Goal: Contribute content: Contribute content

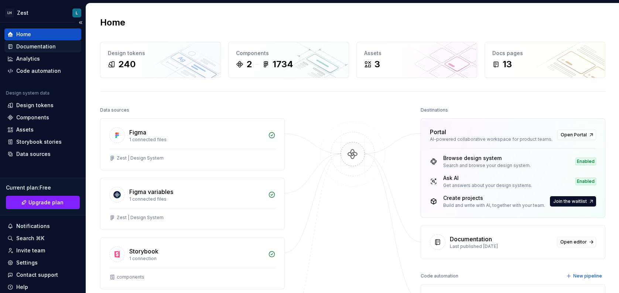
click at [33, 48] on div "Documentation" at bounding box center [36, 46] width 40 height 7
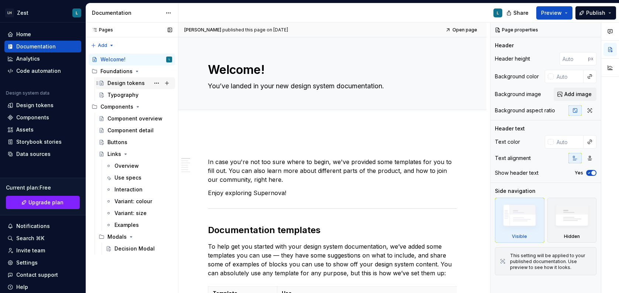
click at [126, 80] on div "Design tokens" at bounding box center [125, 82] width 37 height 7
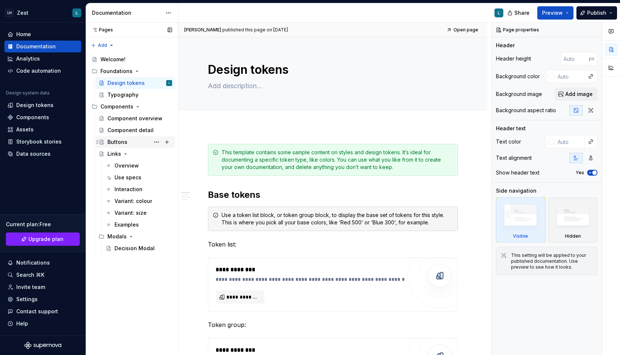
click at [113, 143] on div "Buttons" at bounding box center [117, 141] width 20 height 7
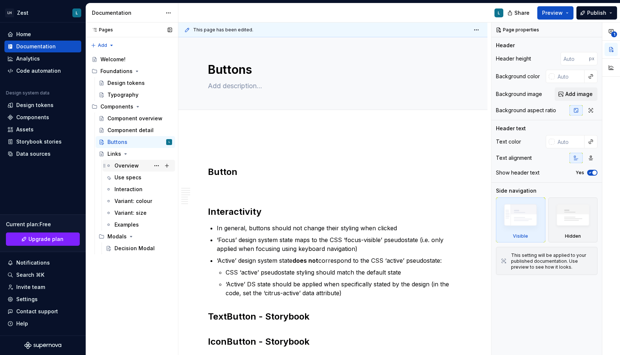
click at [133, 168] on div "Overview" at bounding box center [126, 165] width 24 height 7
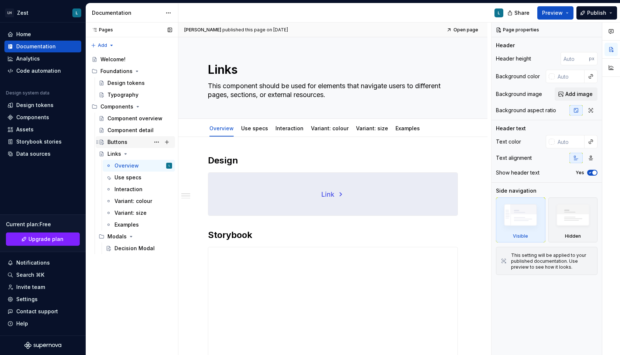
click at [117, 137] on div "Buttons" at bounding box center [135, 142] width 79 height 12
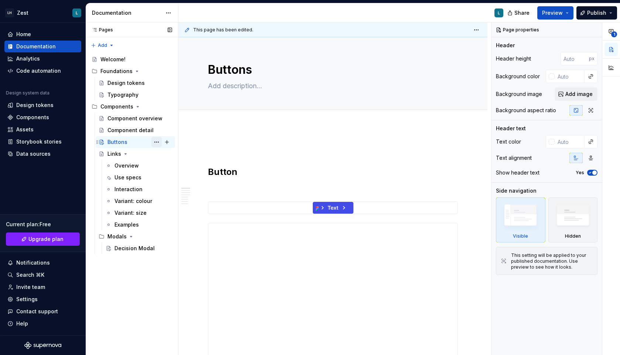
click at [158, 143] on button "Page tree" at bounding box center [156, 142] width 10 height 10
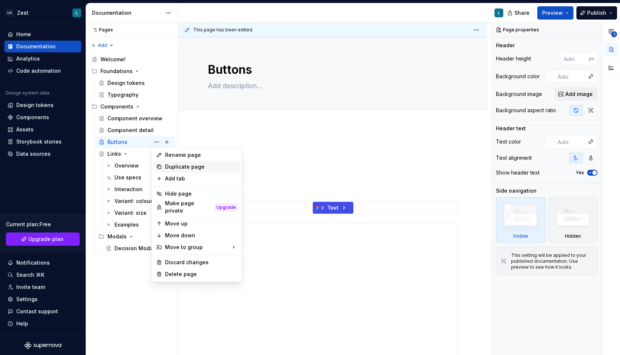
click at [175, 168] on div "Duplicate page" at bounding box center [201, 166] width 72 height 7
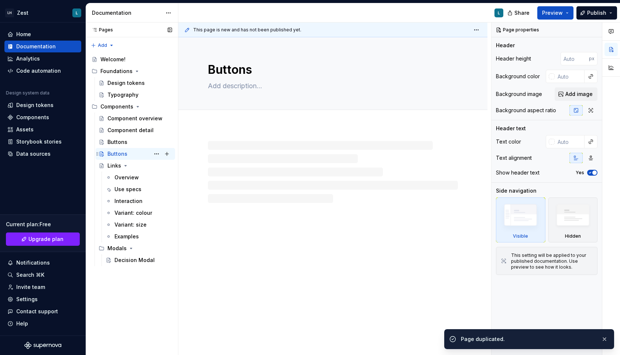
click at [123, 154] on div "Buttons" at bounding box center [117, 153] width 20 height 7
click at [223, 72] on textarea "Buttons" at bounding box center [331, 70] width 250 height 18
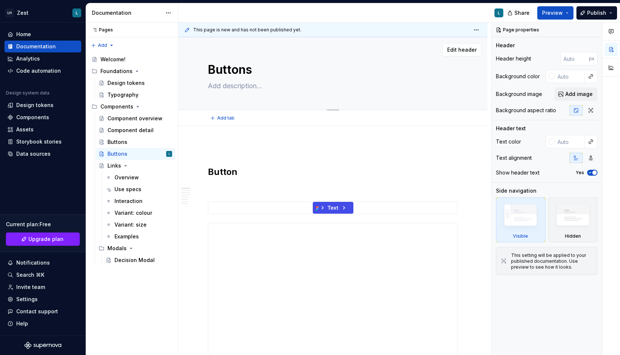
click at [223, 72] on textarea "Buttons" at bounding box center [331, 70] width 250 height 18
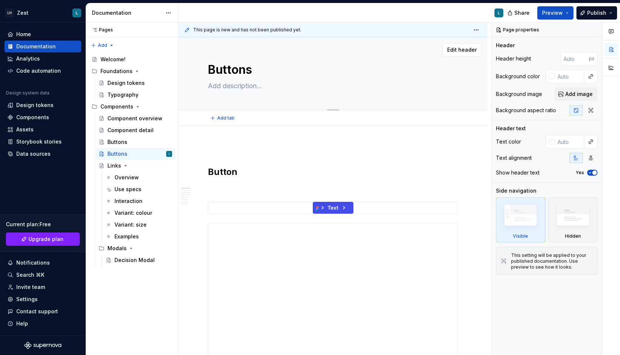
click at [223, 72] on textarea "Buttons" at bounding box center [331, 70] width 250 height 18
click at [258, 69] on textarea "Buttons" at bounding box center [331, 70] width 250 height 18
type textarea "*"
type textarea "Untitled page"
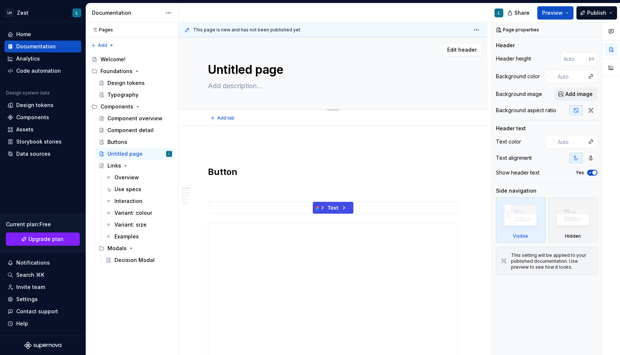
click at [258, 73] on textarea "Untitled page" at bounding box center [331, 70] width 250 height 18
type textarea "*"
type textarea "T"
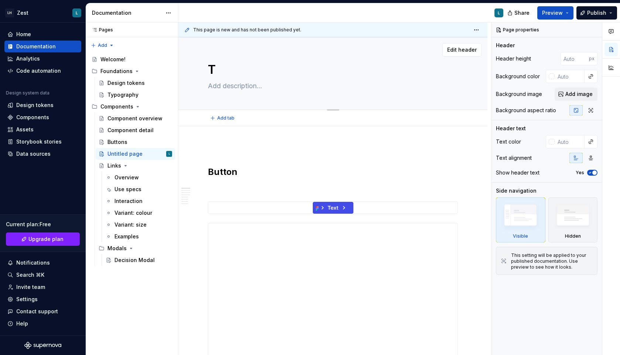
type textarea "*"
type textarea "T"
click at [258, 67] on textarea "T" at bounding box center [331, 70] width 250 height 18
click at [216, 69] on textarea "T" at bounding box center [331, 70] width 250 height 18
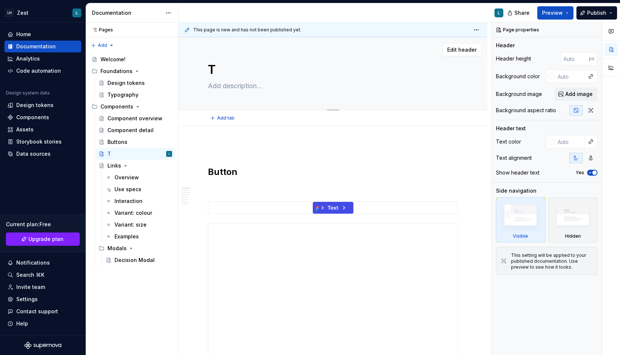
click at [216, 69] on textarea "T" at bounding box center [331, 70] width 250 height 18
type textarea "*"
type textarea "TT"
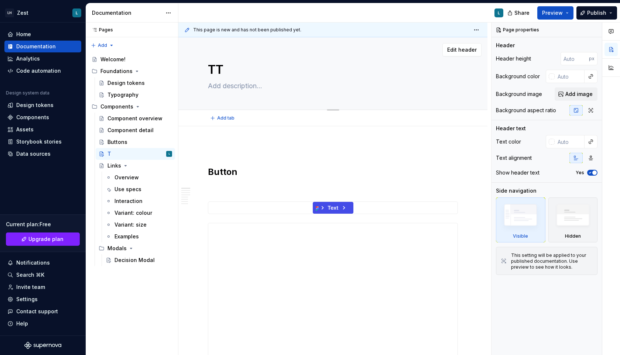
type textarea "*"
type textarea "TT"
click at [228, 68] on textarea "TT" at bounding box center [331, 70] width 250 height 18
click at [219, 67] on textarea "TT" at bounding box center [331, 70] width 250 height 18
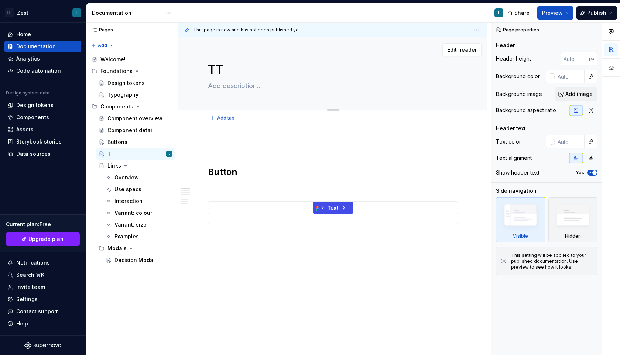
click at [219, 67] on textarea "TT" at bounding box center [331, 70] width 250 height 18
click at [226, 70] on textarea "TT" at bounding box center [331, 70] width 250 height 18
type textarea "*"
type textarea "T"
type textarea "*"
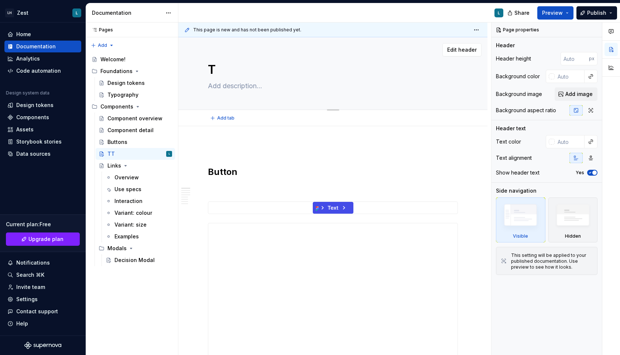
type textarea "T"
click at [232, 65] on textarea "T" at bounding box center [331, 70] width 250 height 18
click at [232, 66] on textarea "T" at bounding box center [331, 70] width 250 height 18
click at [232, 65] on textarea "T" at bounding box center [331, 70] width 250 height 18
type textarea "*"
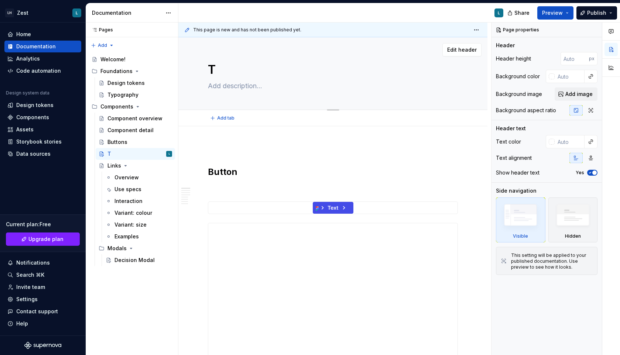
type textarea "e"
type textarea "*"
type textarea "e"
drag, startPoint x: 220, startPoint y: 75, endPoint x: 202, endPoint y: 73, distance: 18.6
click at [202, 73] on div "e Edit header" at bounding box center [332, 73] width 309 height 73
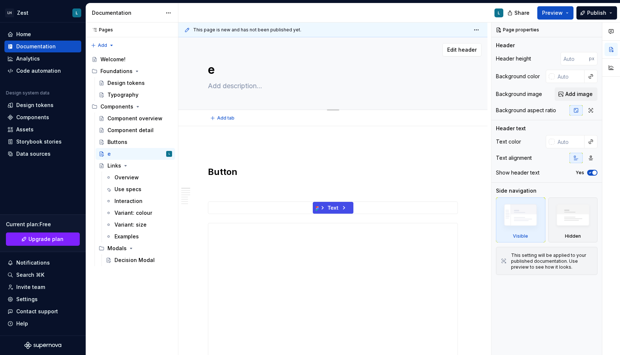
click at [233, 85] on textarea at bounding box center [331, 86] width 250 height 12
type textarea "*"
click at [241, 68] on textarea "e" at bounding box center [331, 70] width 250 height 18
type textarea "*"
type textarea "s"
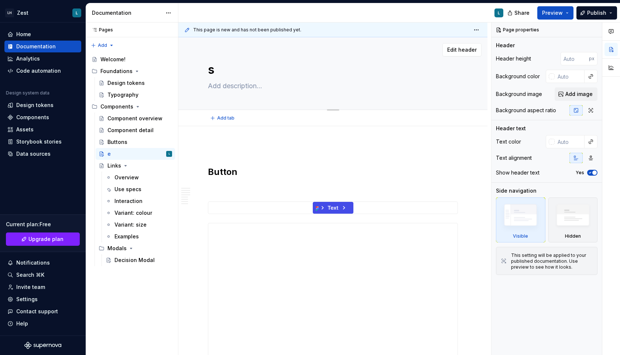
type textarea "*"
type textarea "ss"
type textarea "*"
type textarea "sss"
type textarea "*"
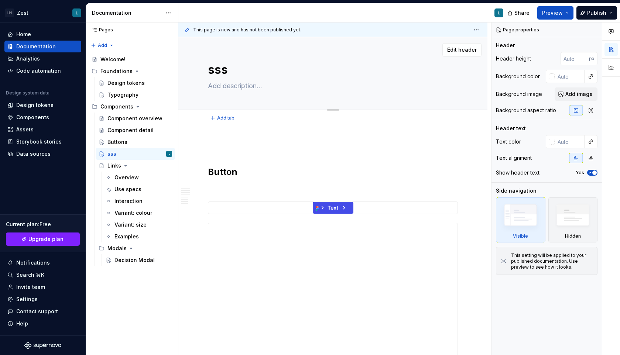
type textarea "sss"
click at [240, 76] on textarea "sss" at bounding box center [331, 70] width 250 height 18
type textarea "*"
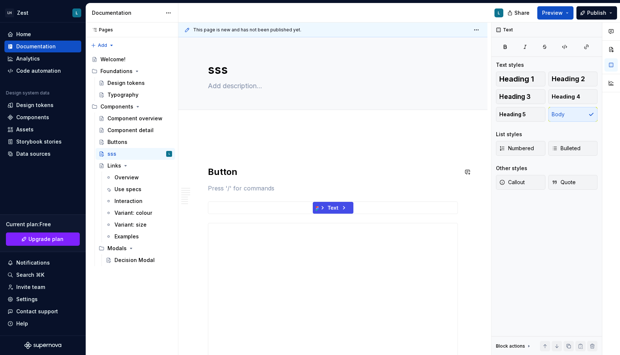
click at [231, 174] on h2 "Button" at bounding box center [333, 172] width 250 height 12
click at [239, 174] on h2 "Button" at bounding box center [333, 172] width 250 height 12
click at [233, 68] on textarea "sss" at bounding box center [331, 70] width 250 height 18
type textarea "*"
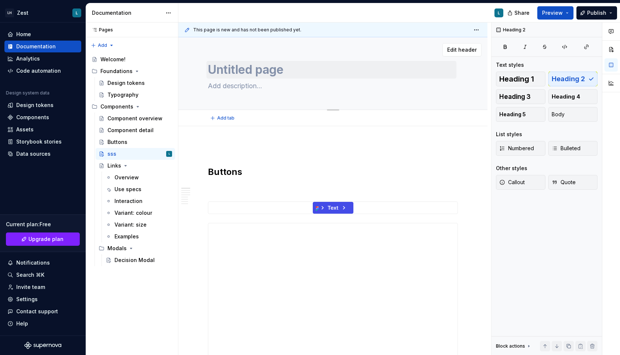
type textarea "*"
type textarea "Untitled page"
click at [229, 76] on textarea "Untitled page" at bounding box center [331, 70] width 250 height 18
type textarea "*"
type textarea "sitled page"
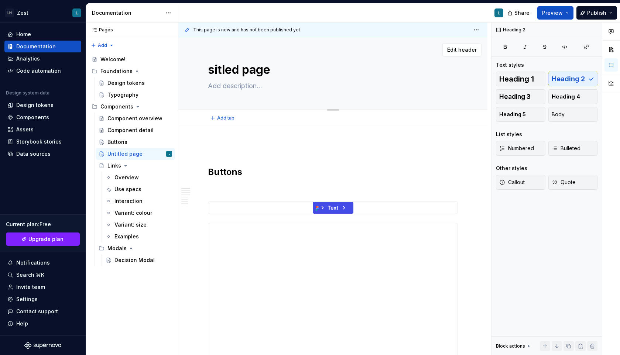
type textarea "*"
type textarea "sitled page"
click at [227, 64] on textarea "sitled page" at bounding box center [331, 70] width 250 height 18
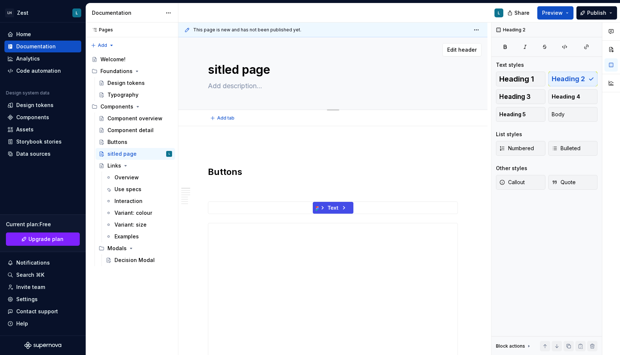
type textarea "*"
type textarea "Untitled page"
click at [287, 66] on textarea "Untitled page" at bounding box center [331, 70] width 250 height 18
type textarea "*"
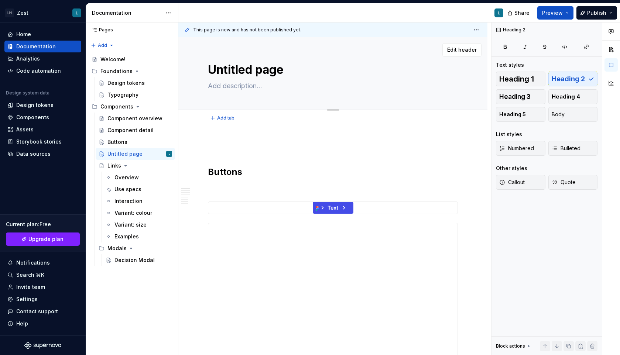
type textarea "s"
type textarea "*"
type textarea "ss"
type textarea "*"
type textarea "ss"
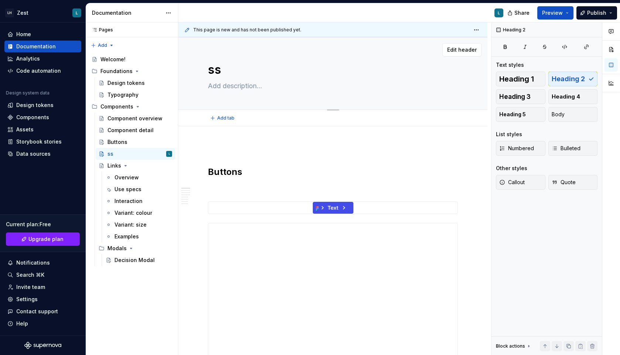
click at [258, 70] on textarea "ss" at bounding box center [331, 70] width 250 height 18
type textarea "*"
type textarea "s"
type textarea "*"
type textarea "s"
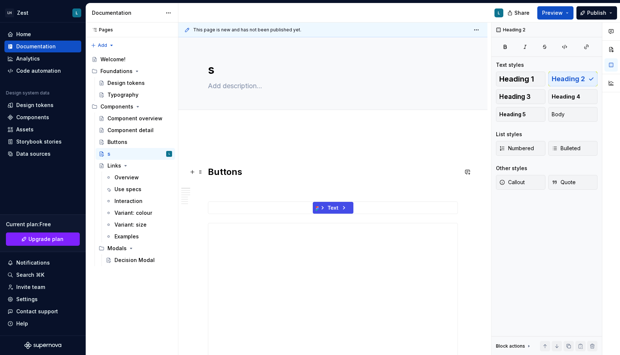
click at [226, 175] on h2 "Buttons" at bounding box center [333, 172] width 250 height 12
click at [247, 174] on h2 "Buttons" at bounding box center [333, 172] width 250 height 12
click at [239, 173] on h2 "Buttons" at bounding box center [333, 172] width 250 height 12
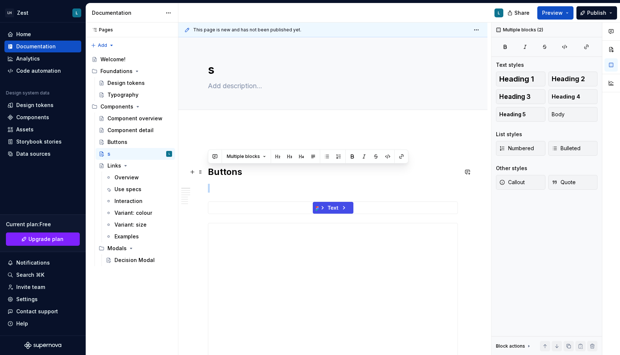
click at [239, 173] on h2 "Buttons" at bounding box center [333, 172] width 250 height 12
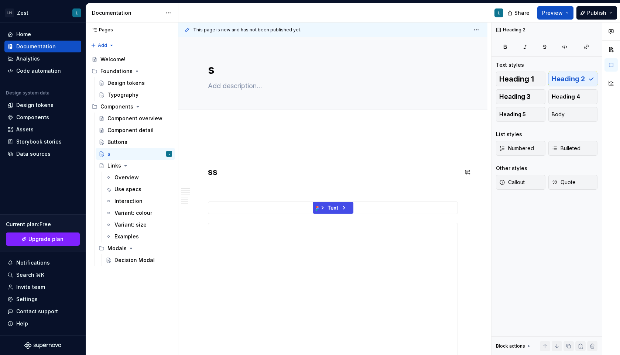
click at [217, 170] on h2 "ss" at bounding box center [333, 172] width 250 height 12
click at [212, 176] on h2 "ss" at bounding box center [333, 172] width 250 height 12
drag, startPoint x: 242, startPoint y: 174, endPoint x: 198, endPoint y: 173, distance: 44.7
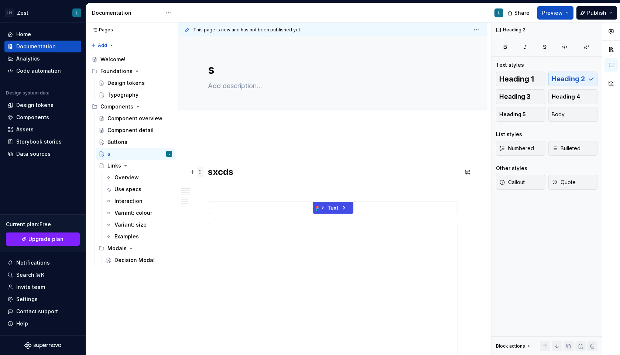
click at [225, 173] on h2 "sxcds" at bounding box center [333, 172] width 250 height 12
click at [234, 172] on h2 "sxcds" at bounding box center [333, 172] width 250 height 12
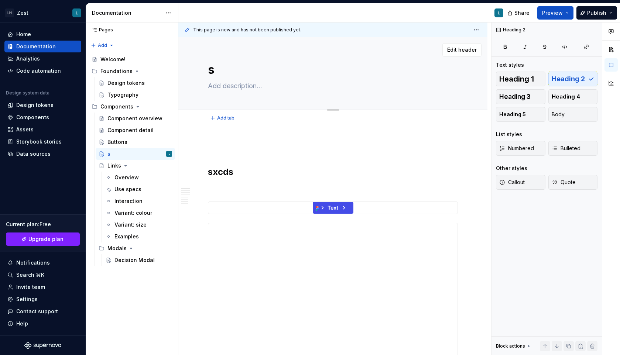
click at [248, 69] on textarea "s" at bounding box center [331, 70] width 250 height 18
type textarea "*"
type textarea "Untitled page"
click at [257, 68] on textarea "Untitled page" at bounding box center [331, 70] width 250 height 18
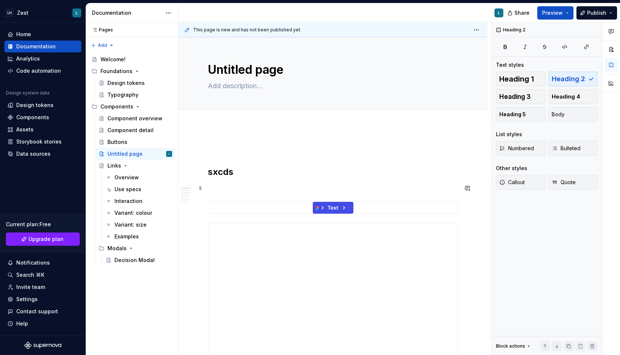
type textarea "*"
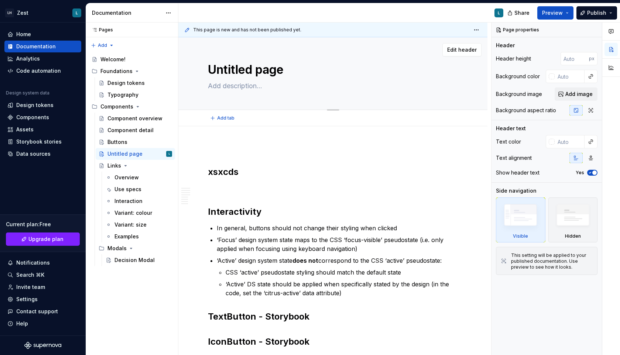
click at [261, 65] on textarea "Untitled page" at bounding box center [331, 70] width 250 height 18
type textarea "*"
type textarea "a"
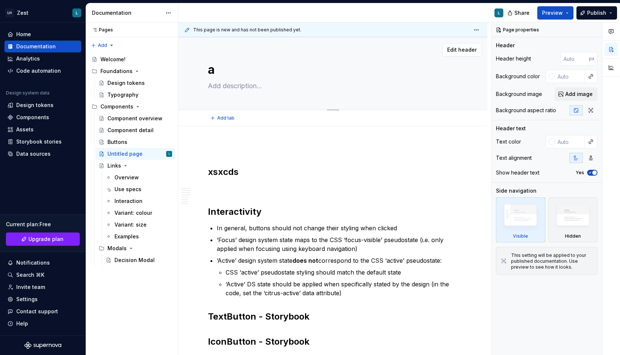
type textarea "*"
type textarea "aa"
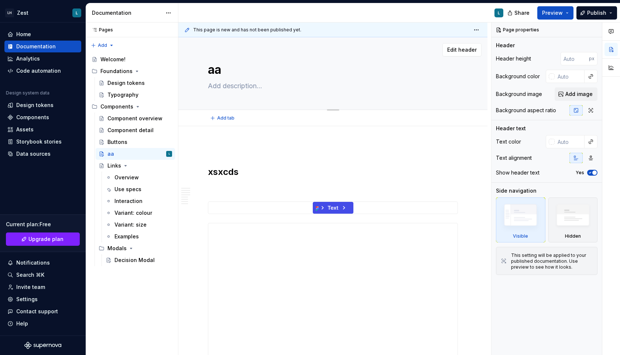
type textarea "*"
type textarea "aaa"
type textarea "*"
type textarea "aaaa"
type textarea "*"
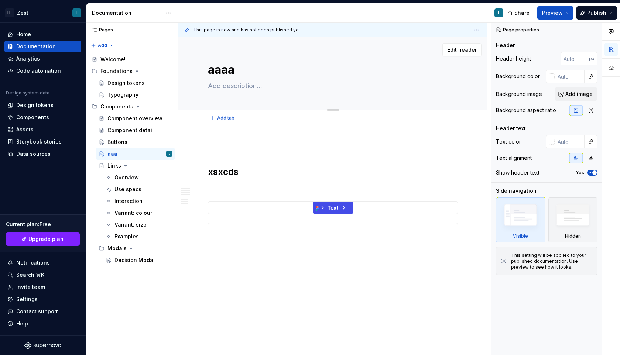
type textarea "aaaaa"
type textarea "*"
type textarea "aaaaaa"
type textarea "*"
type textarea "aaaaaaa"
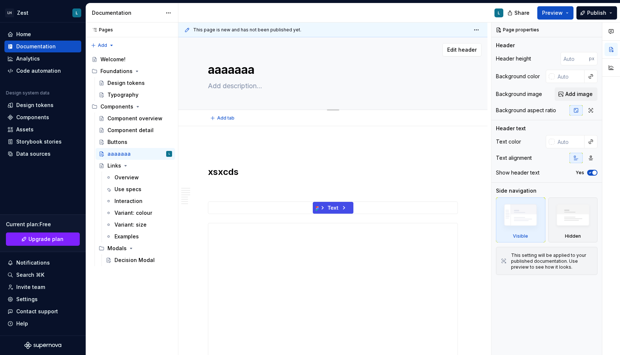
type textarea "*"
type textarea "aaaaaaa"
click at [258, 70] on textarea "aaaaaaa" at bounding box center [331, 70] width 250 height 18
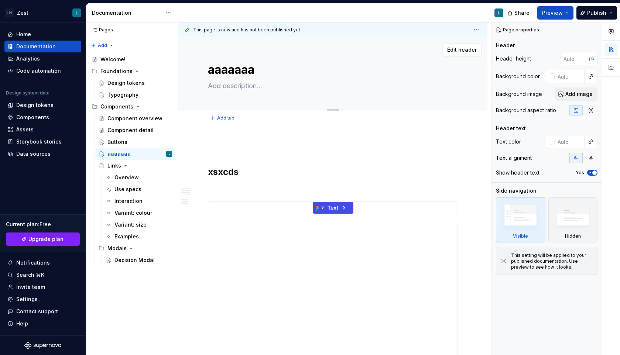
type textarea "*"
type textarea "Untitled page"
click at [243, 69] on textarea "Untitled page" at bounding box center [331, 70] width 250 height 18
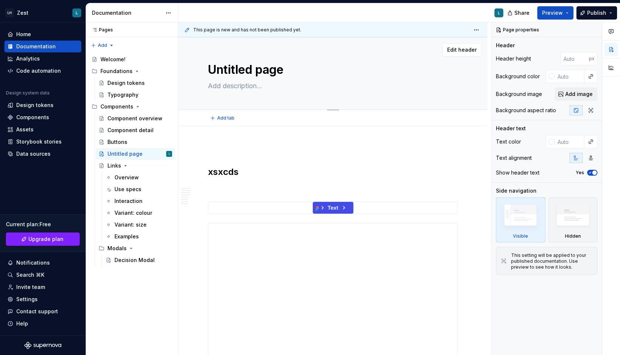
click at [243, 69] on textarea "Untitled page" at bounding box center [331, 70] width 250 height 18
type textarea "*"
type textarea "a"
type textarea "*"
type textarea "aa"
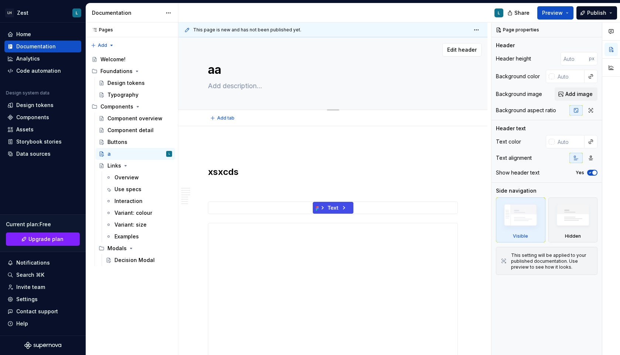
type textarea "*"
type textarea "aaa"
click at [254, 72] on textarea "aaa" at bounding box center [331, 70] width 250 height 18
type textarea "*"
type textarea "a"
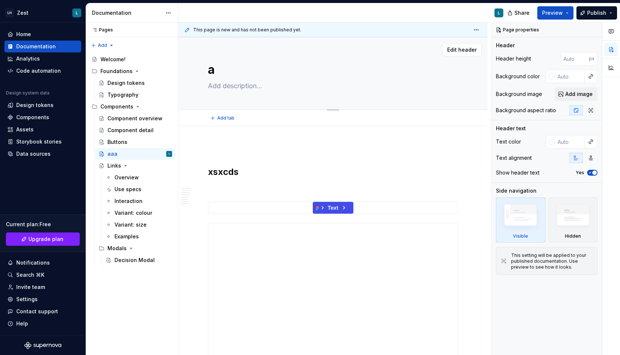
type textarea "*"
type textarea "aa"
type textarea "*"
type textarea "aaa"
click at [230, 87] on textarea at bounding box center [331, 86] width 250 height 12
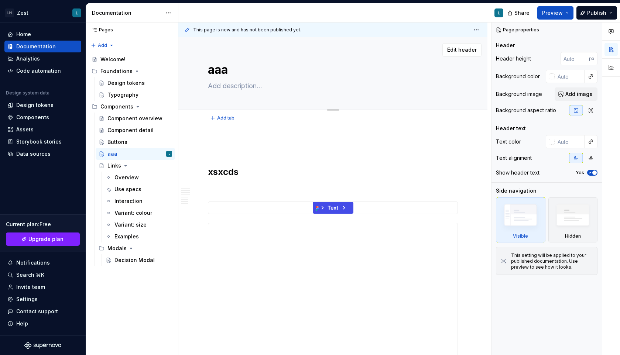
click at [230, 87] on textarea at bounding box center [331, 86] width 250 height 12
type textarea "*"
type textarea "z"
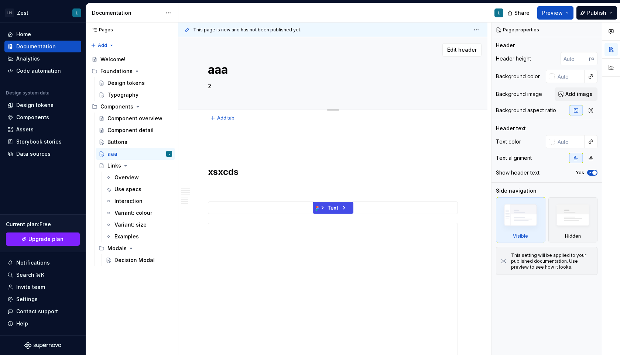
type textarea "*"
type textarea "zz"
type textarea "*"
type textarea "zzz"
type textarea "*"
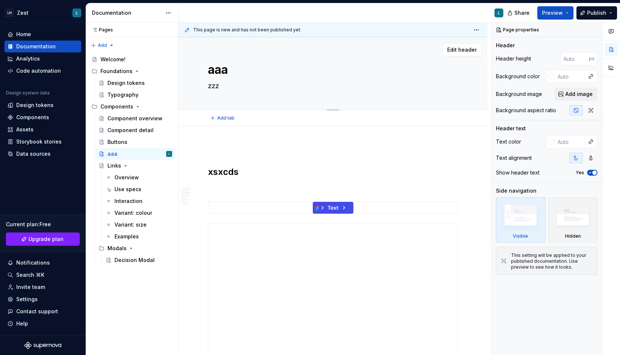
type textarea "zzz"
click at [228, 89] on textarea "zzz" at bounding box center [331, 86] width 250 height 12
click at [216, 87] on textarea "zzz" at bounding box center [331, 86] width 250 height 12
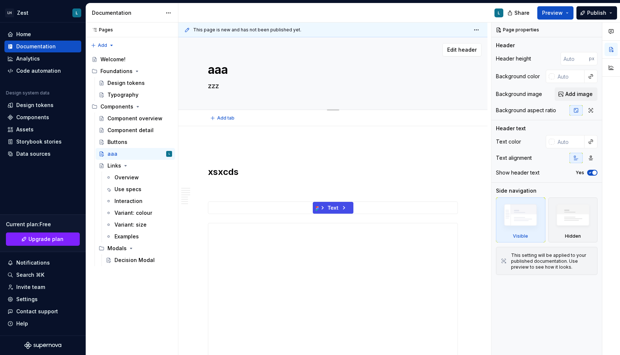
click at [234, 88] on textarea "zzz" at bounding box center [331, 86] width 250 height 12
click at [216, 87] on textarea "zzz" at bounding box center [331, 86] width 250 height 12
click at [460, 49] on span "Edit header" at bounding box center [462, 49] width 30 height 7
click at [233, 71] on textarea "aaa" at bounding box center [331, 70] width 250 height 18
click at [133, 153] on div "aaa L" at bounding box center [139, 154] width 65 height 10
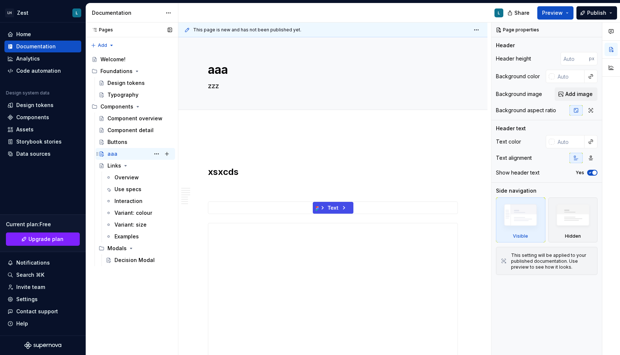
click at [133, 153] on div "aaa L" at bounding box center [139, 154] width 65 height 10
click at [230, 69] on textarea "aaa" at bounding box center [331, 70] width 250 height 18
click at [159, 154] on button "Page tree" at bounding box center [156, 154] width 10 height 10
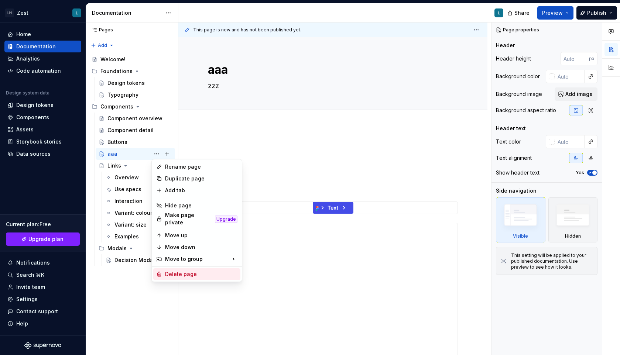
click at [168, 272] on div "Delete page" at bounding box center [201, 274] width 72 height 7
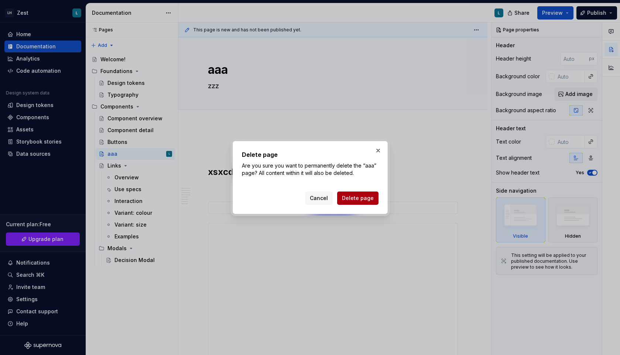
click at [356, 200] on span "Delete page" at bounding box center [358, 198] width 32 height 7
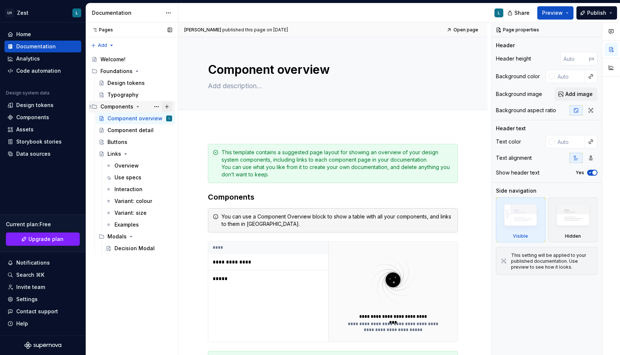
click at [167, 106] on button "Page tree" at bounding box center [167, 107] width 10 height 10
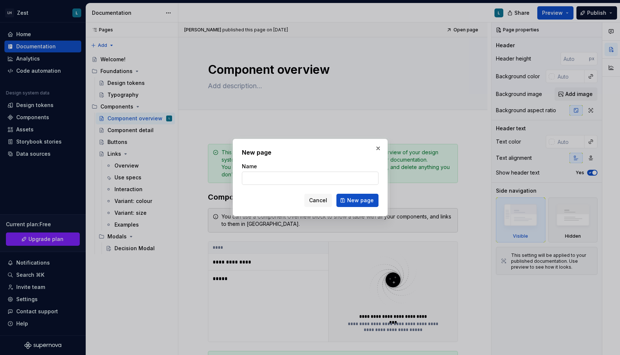
click at [305, 182] on input "Name" at bounding box center [310, 178] width 137 height 13
click at [374, 151] on button "button" at bounding box center [378, 148] width 10 height 10
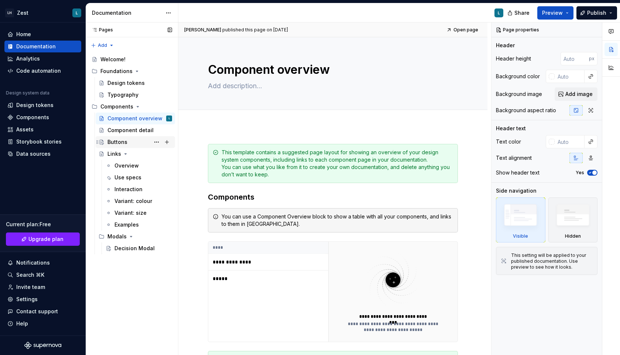
click at [126, 141] on div "Buttons" at bounding box center [117, 141] width 20 height 7
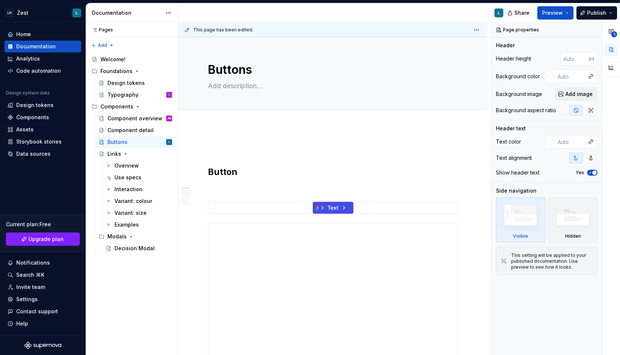
type textarea "*"
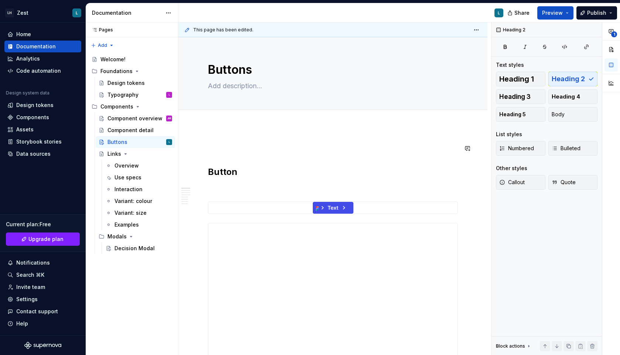
click at [232, 173] on h2 "Button" at bounding box center [333, 172] width 250 height 12
click at [239, 175] on h2 "Button" at bounding box center [333, 172] width 250 height 12
click at [258, 72] on textarea "Buttons" at bounding box center [331, 70] width 250 height 18
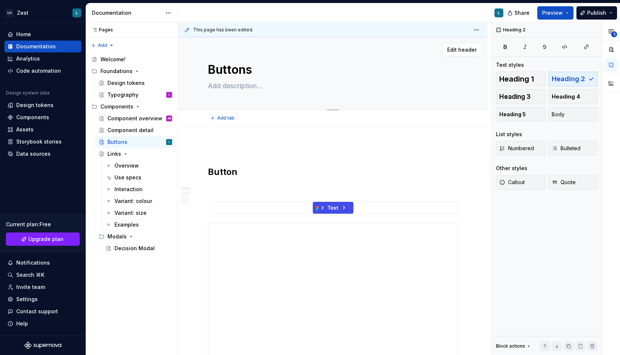
click at [258, 72] on textarea "Buttons" at bounding box center [331, 70] width 250 height 18
type textarea "*"
type textarea "Buttonss"
type textarea "*"
type textarea "Buttonsss"
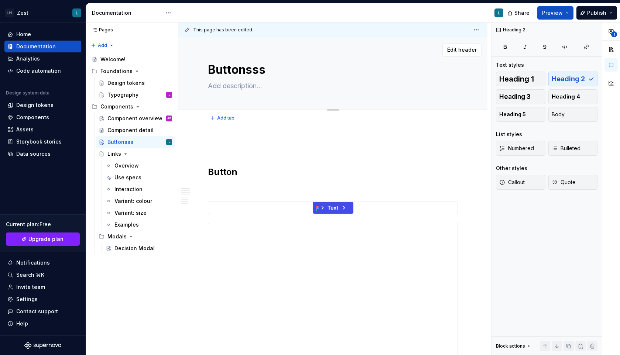
type textarea "*"
type textarea "Buttonssss"
type textarea "*"
type textarea "Buttonsss"
type textarea "*"
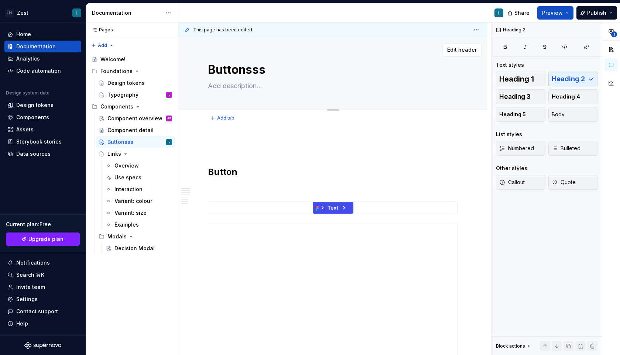
type textarea "Buttonss"
type textarea "*"
type textarea "Buttons"
type textarea "*"
